Goal: Find contact information: Find contact information

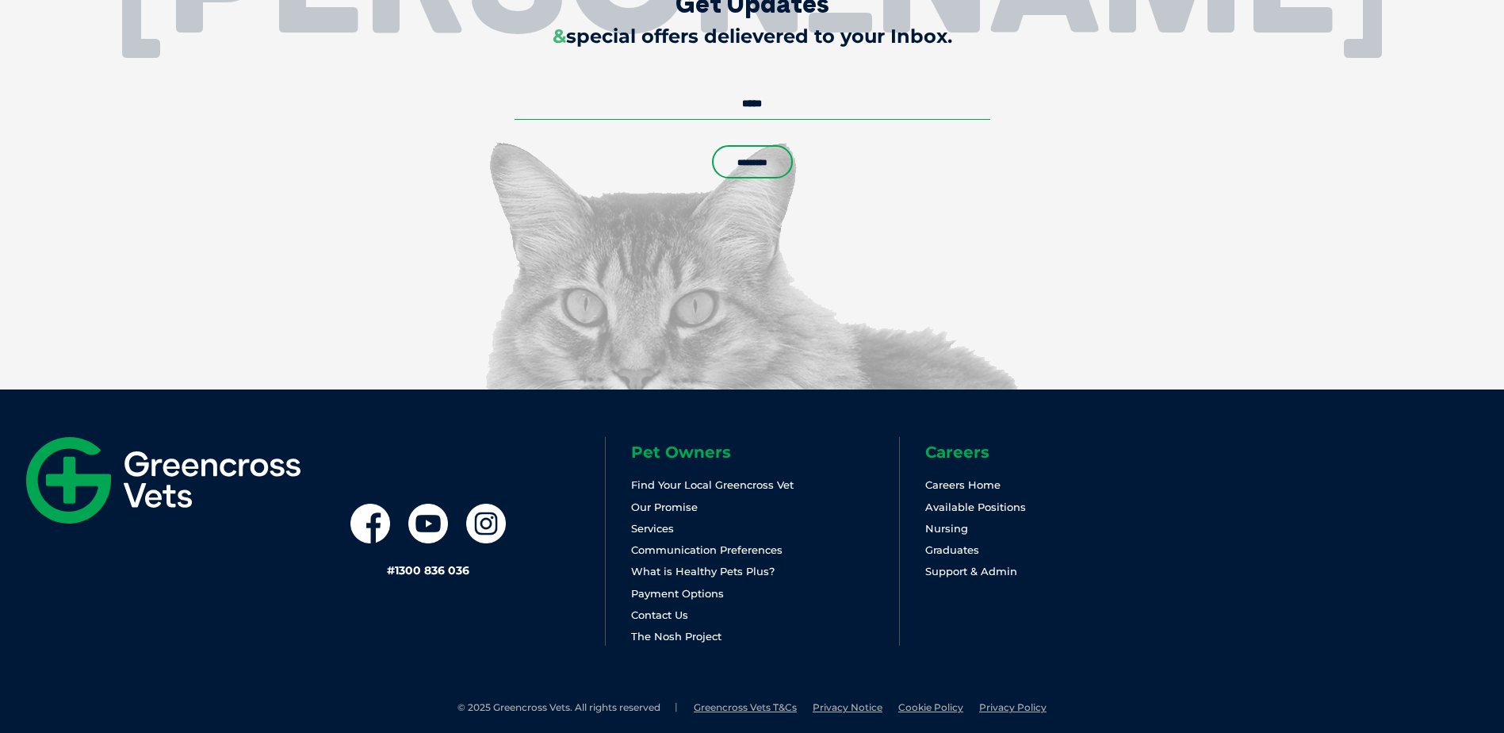
scroll to position [3739, 0]
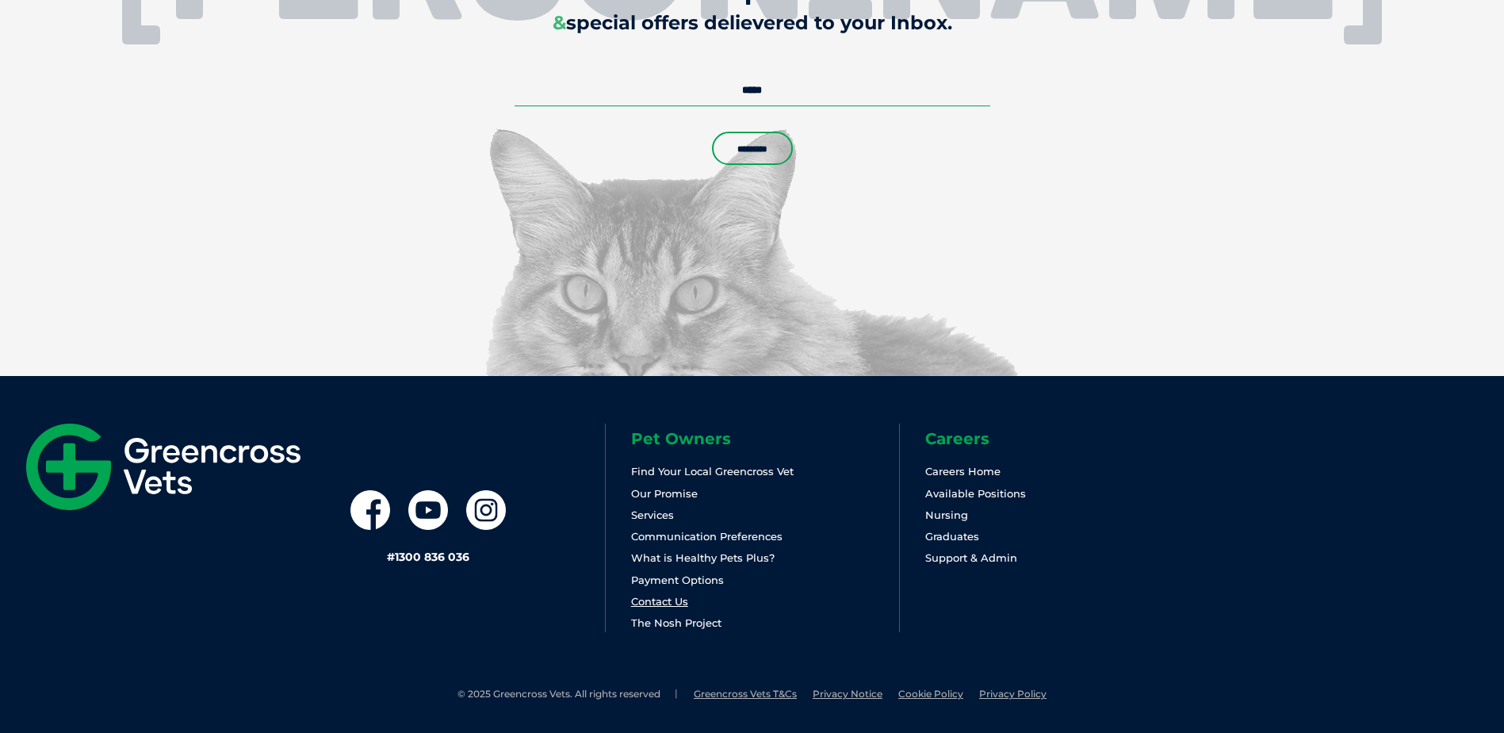
click at [654, 598] on link "Contact Us" at bounding box center [659, 601] width 57 height 13
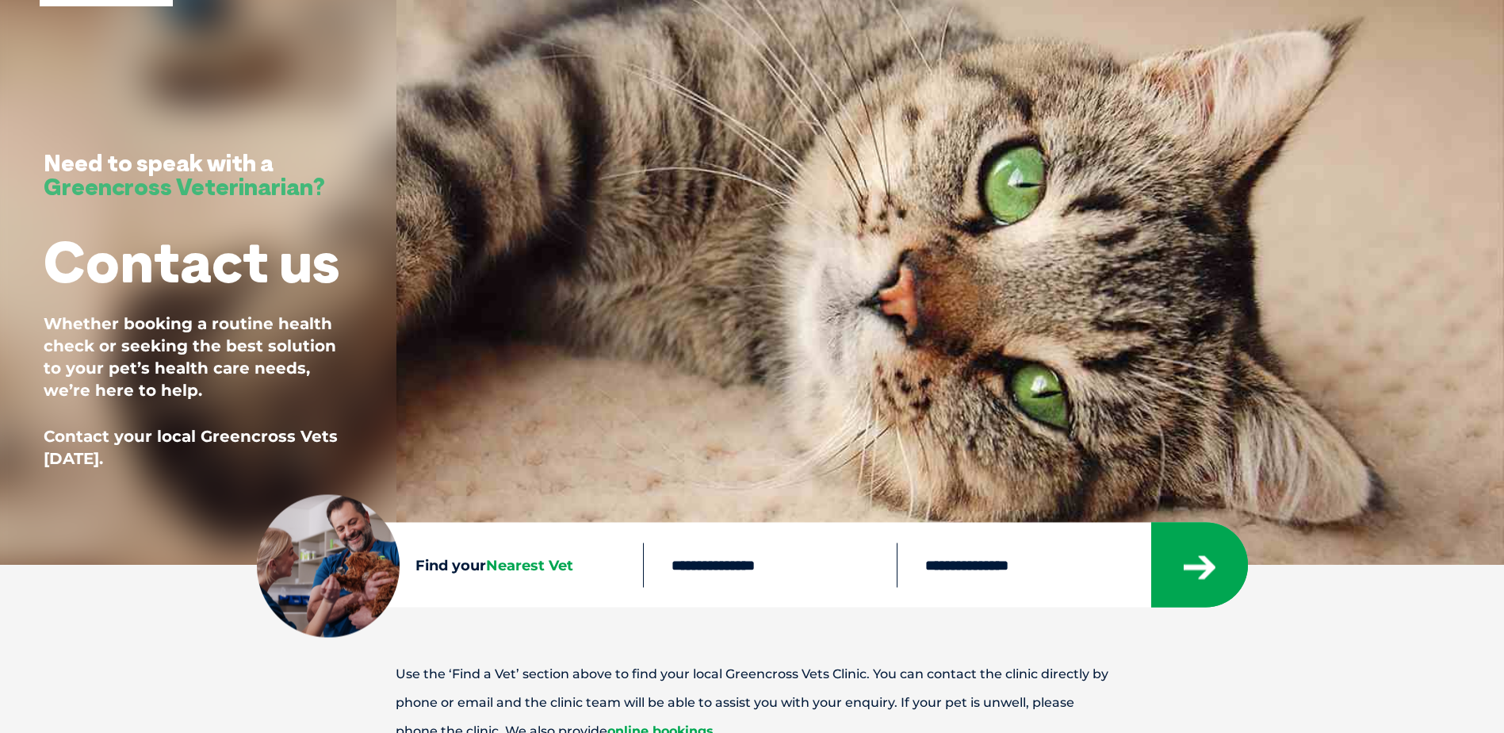
scroll to position [159, 0]
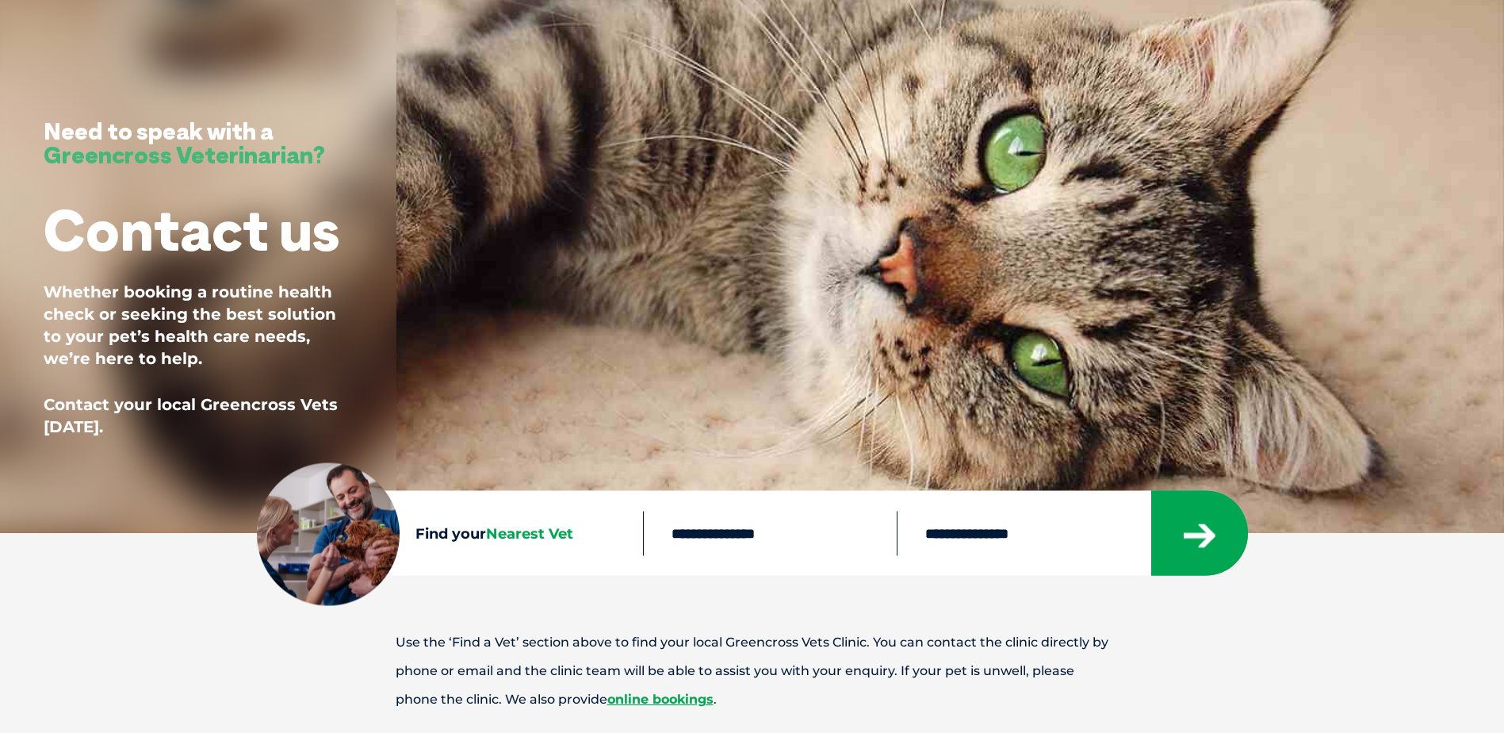
click at [756, 538] on input "text" at bounding box center [770, 533] width 254 height 44
type input "****"
click at [1180, 537] on button "submit" at bounding box center [1199, 533] width 97 height 85
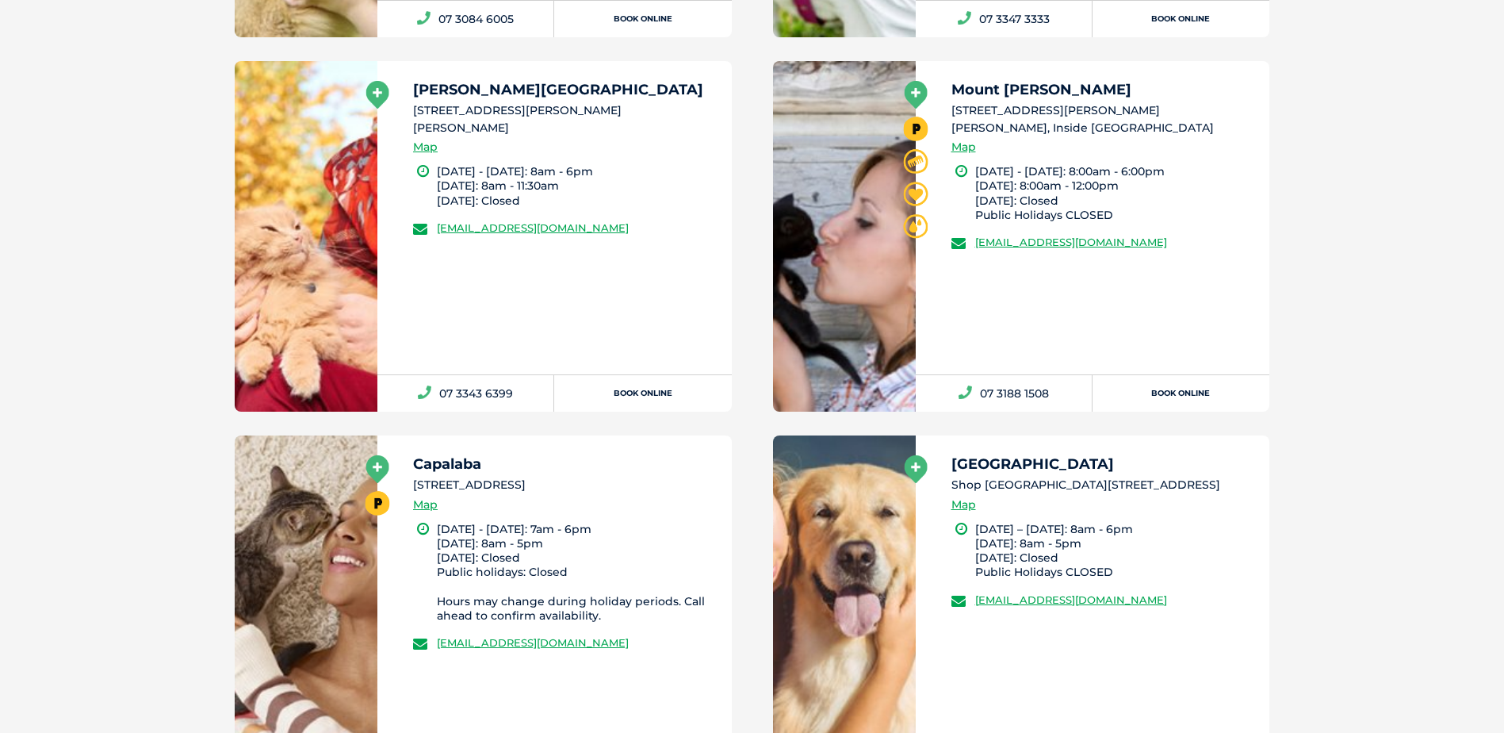
scroll to position [1633, 0]
